Goal: Navigation & Orientation: Find specific page/section

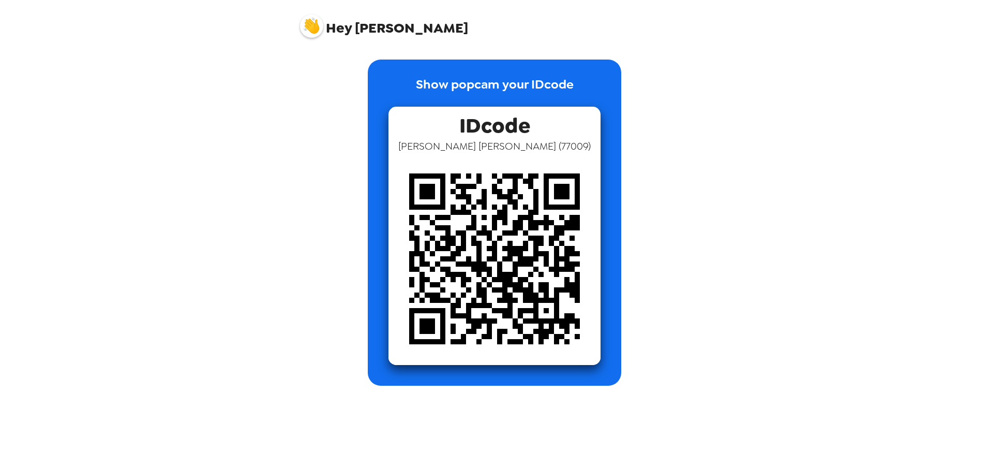
click at [307, 32] on img at bounding box center [311, 25] width 23 height 23
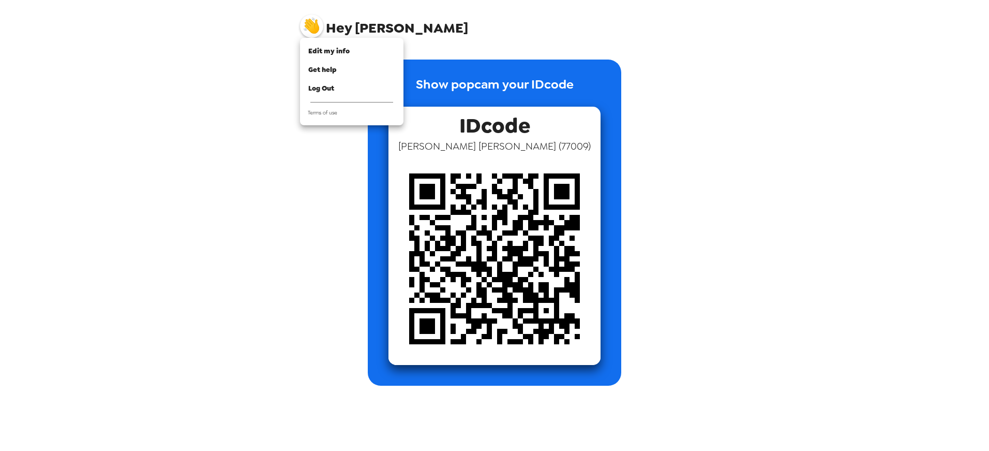
click at [264, 94] on div at bounding box center [494, 225] width 989 height 451
